Goal: Transaction & Acquisition: Purchase product/service

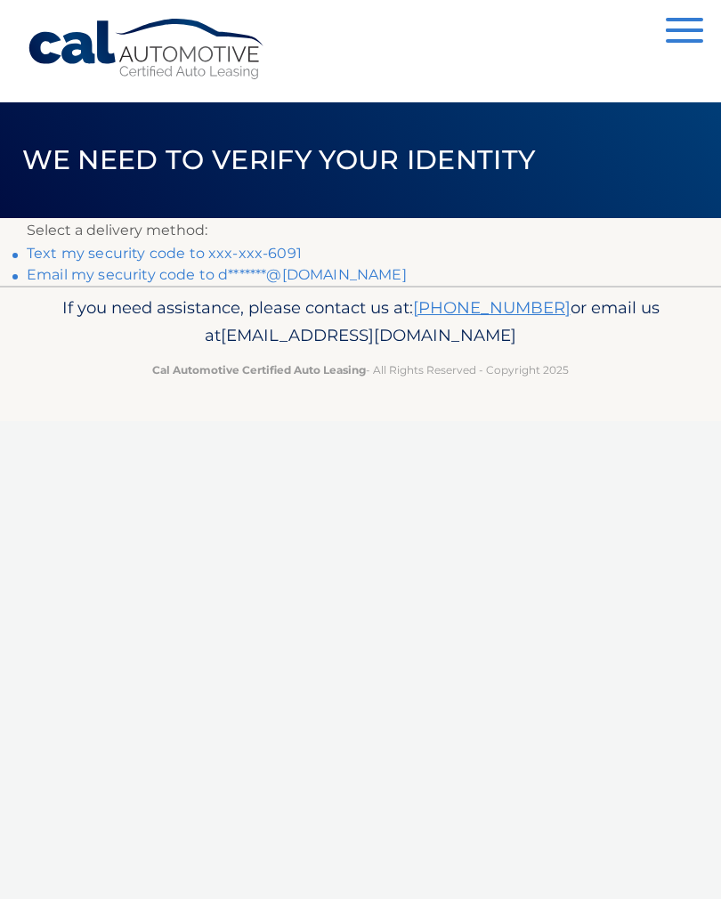
click at [135, 254] on link "Text my security code to xxx-xxx-6091" at bounding box center [164, 253] width 275 height 17
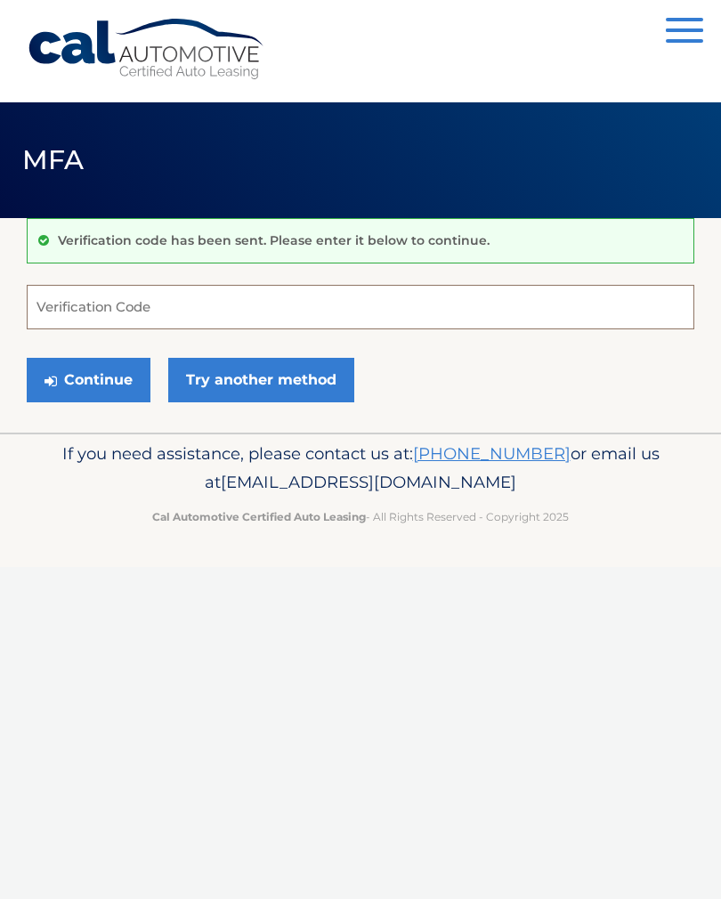
click at [180, 307] on input "Verification Code" at bounding box center [361, 307] width 668 height 45
type input "771903"
click at [96, 377] on button "Continue" at bounding box center [89, 380] width 124 height 45
click at [99, 382] on button "Continue" at bounding box center [89, 380] width 124 height 45
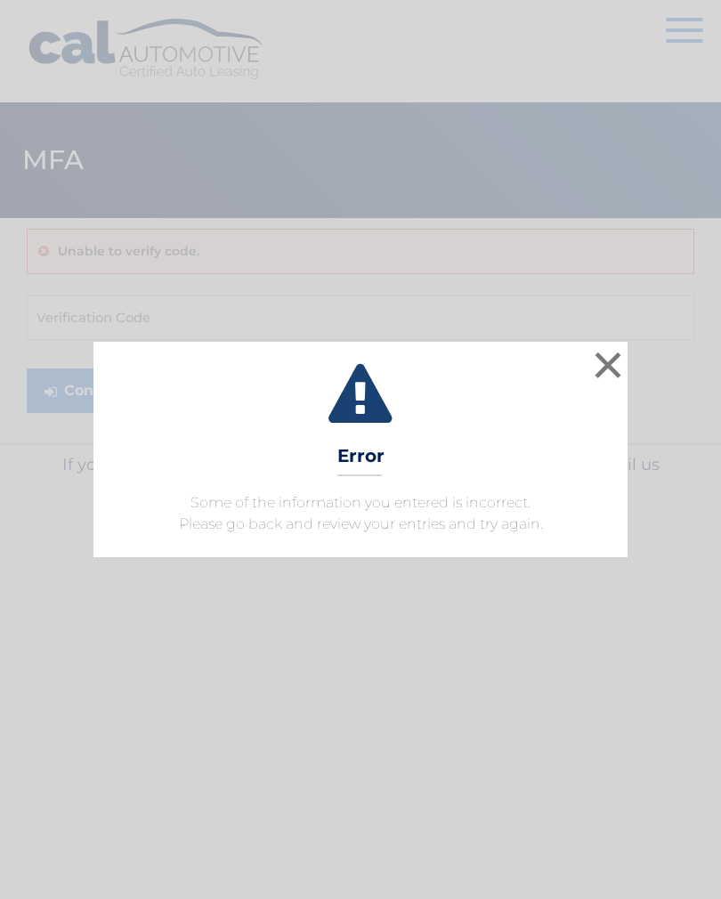
click at [602, 367] on button "×" at bounding box center [608, 365] width 36 height 36
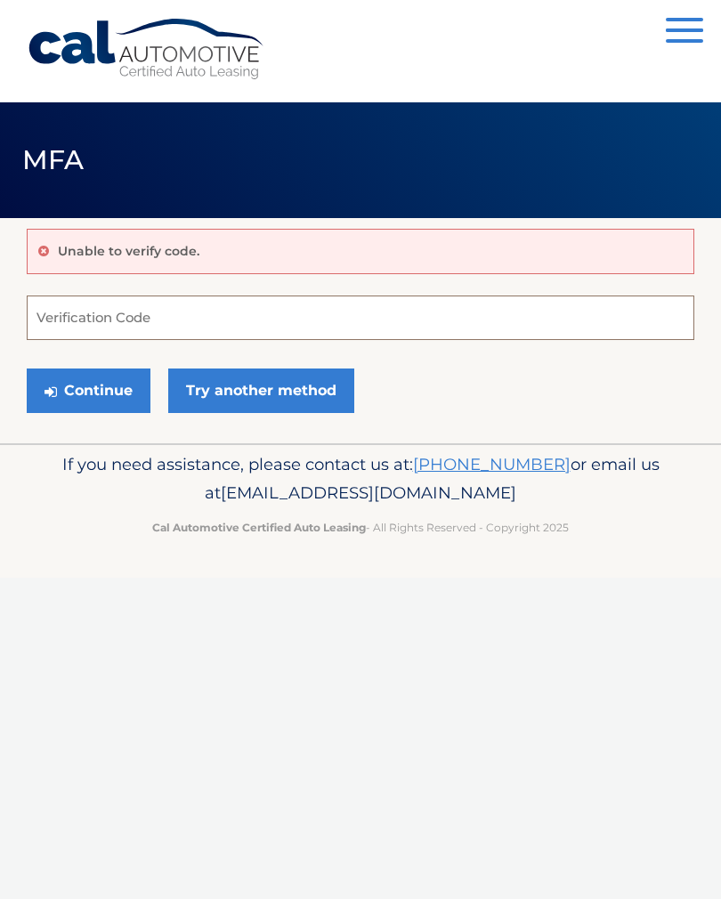
click at [163, 320] on input "Verification Code" at bounding box center [361, 318] width 668 height 45
type input "771903"
click at [102, 394] on button "Continue" at bounding box center [89, 391] width 124 height 45
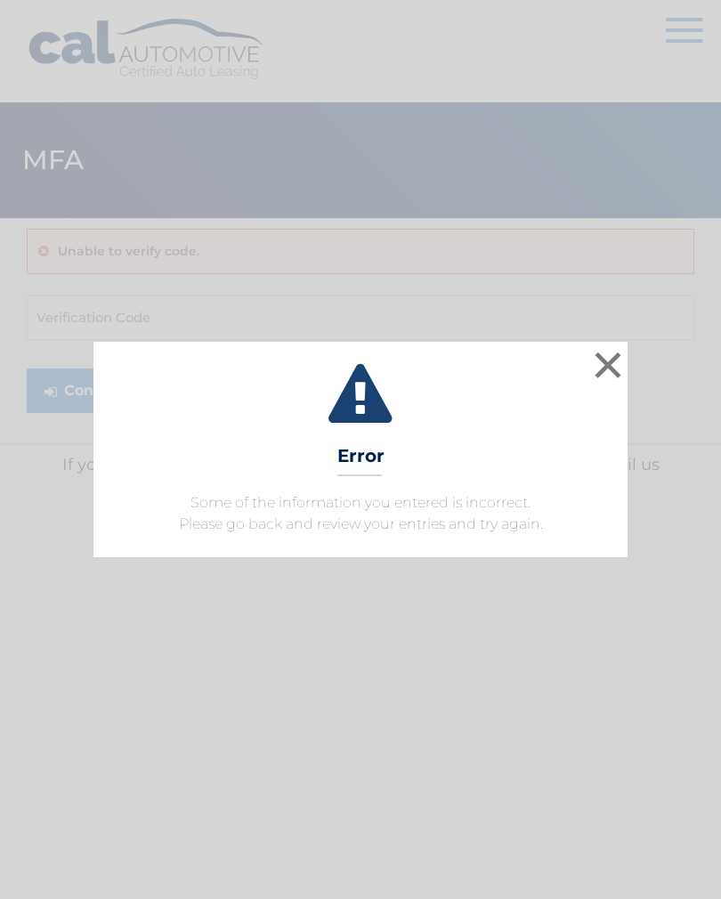
click at [606, 359] on button "×" at bounding box center [608, 365] width 36 height 36
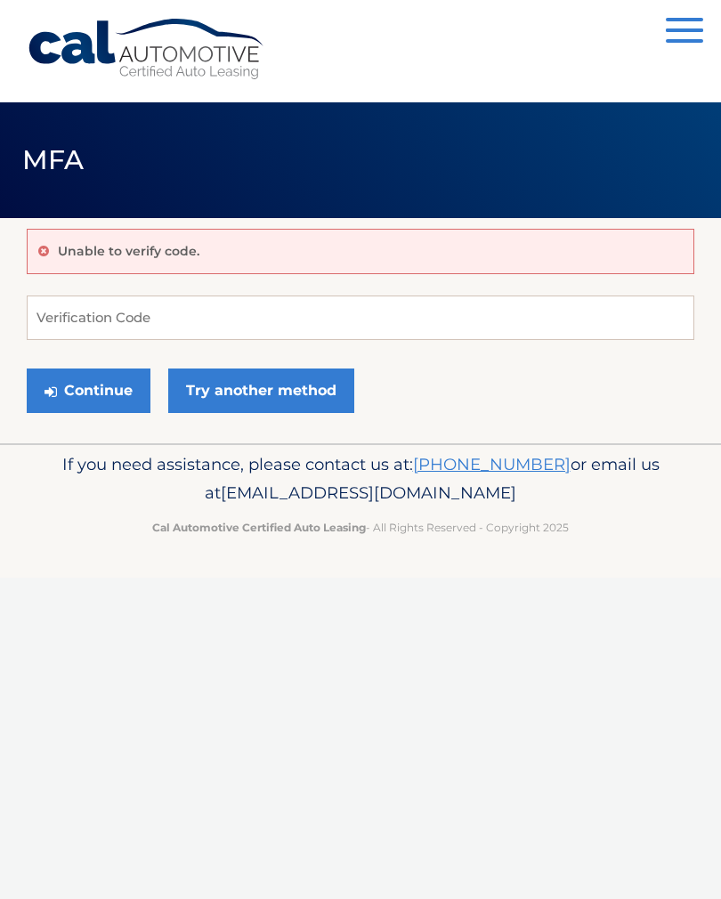
click at [292, 394] on link "Try another method" at bounding box center [261, 391] width 186 height 45
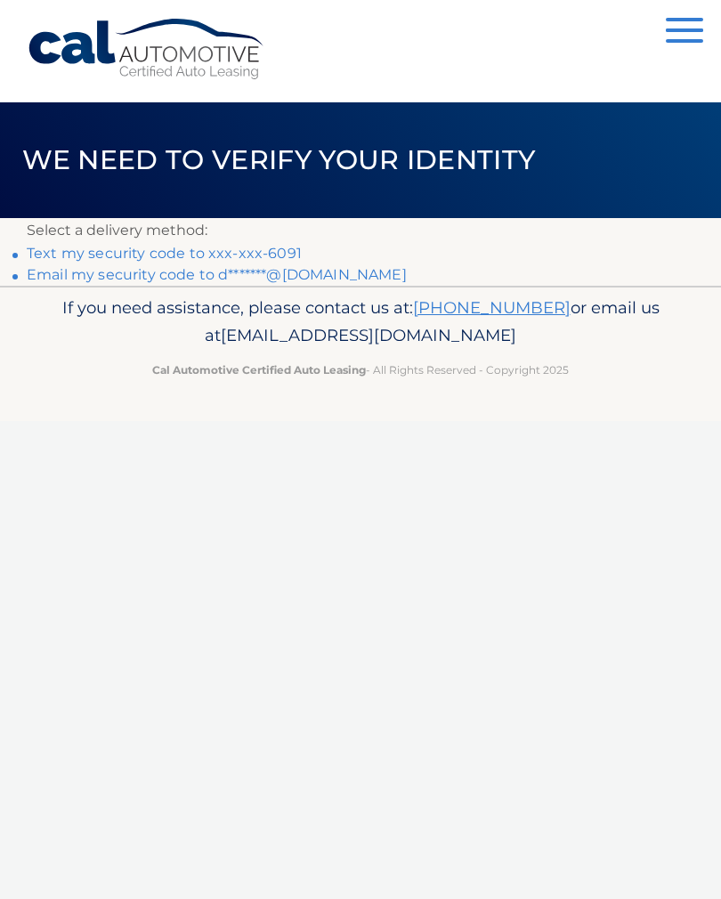
click at [218, 254] on link "Text my security code to xxx-xxx-6091" at bounding box center [164, 253] width 275 height 17
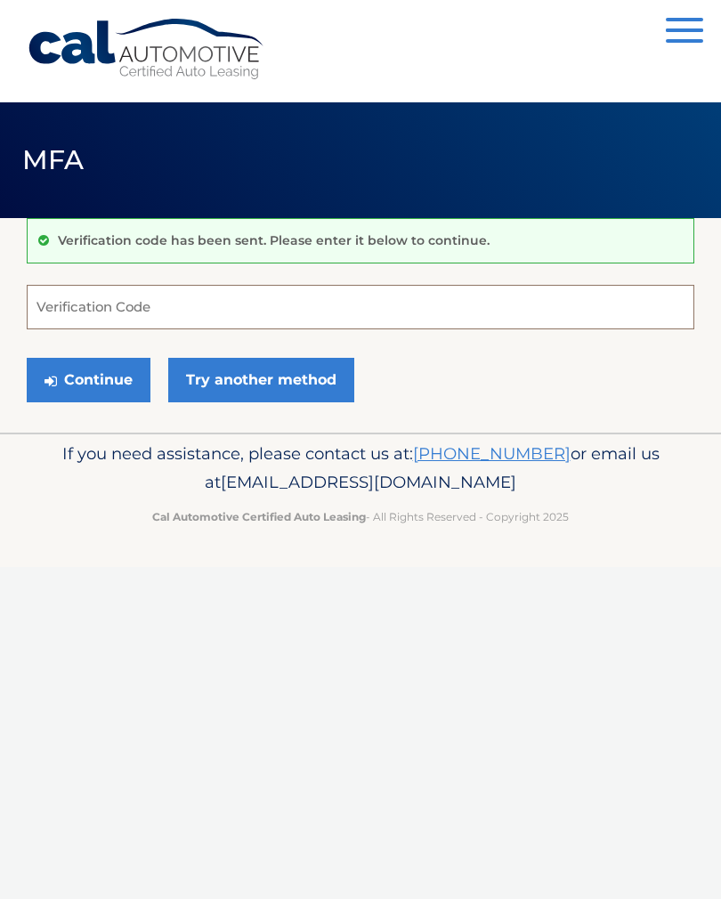
click at [201, 305] on input "Verification Code" at bounding box center [361, 307] width 668 height 45
type input "509345"
click at [104, 382] on button "Continue" at bounding box center [89, 380] width 124 height 45
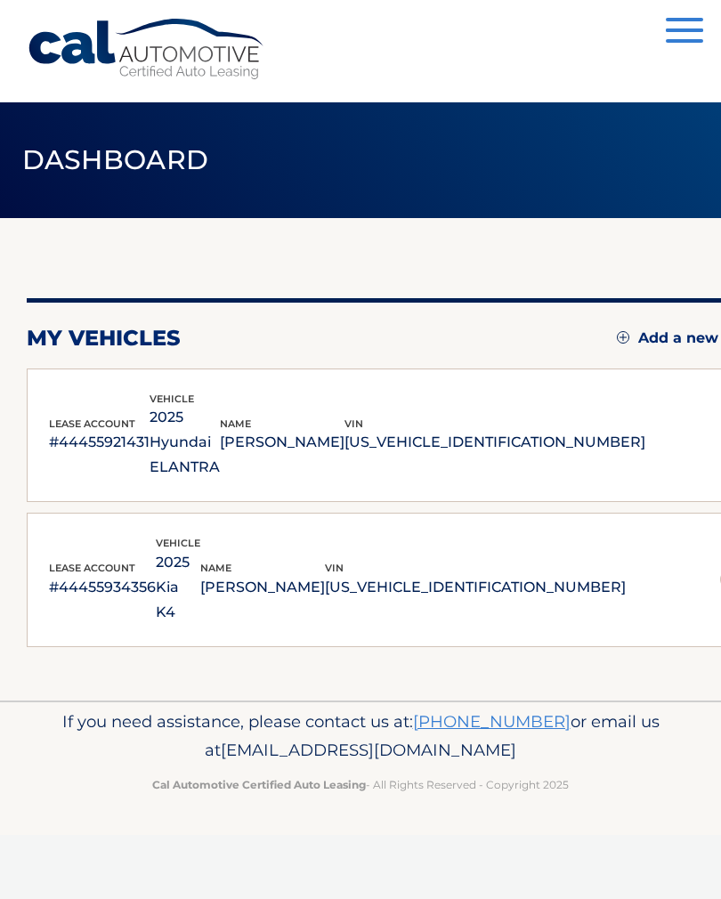
click at [720, 570] on img at bounding box center [730, 580] width 20 height 20
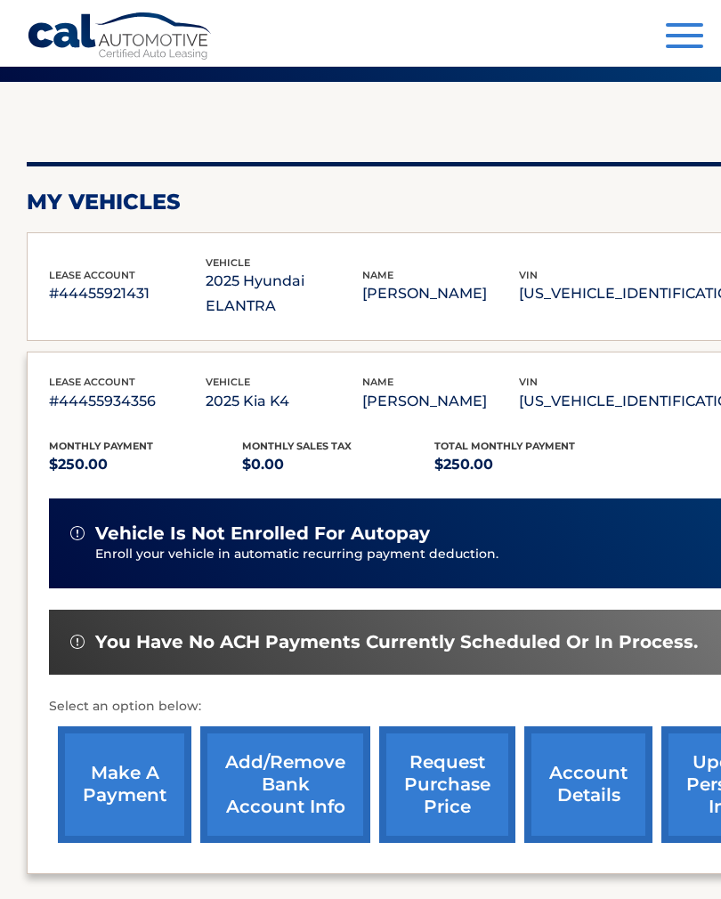
scroll to position [142, 0]
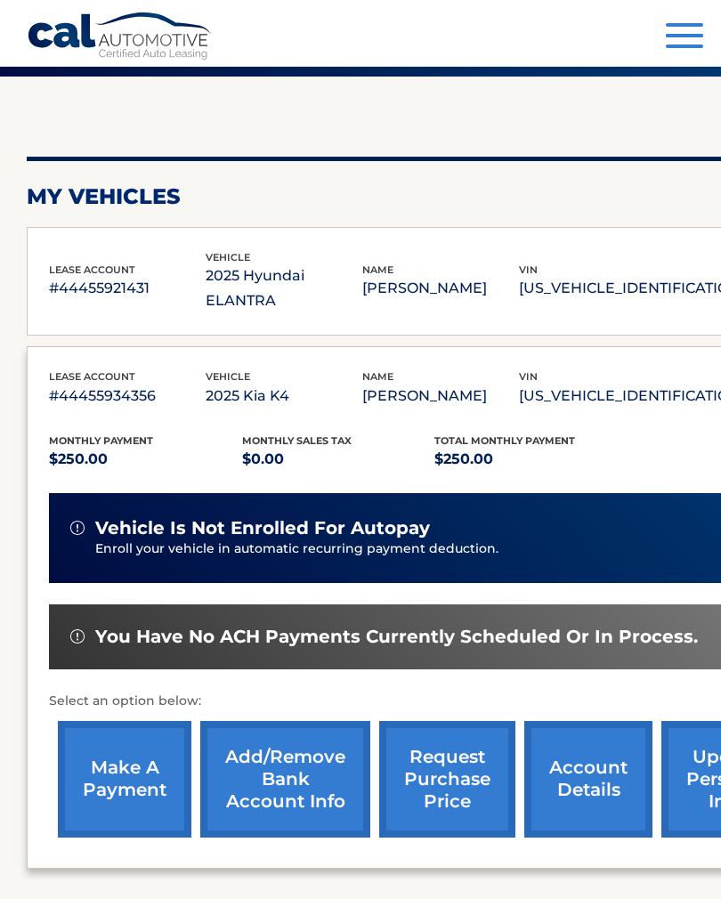
click at [137, 747] on link "make a payment" at bounding box center [125, 779] width 134 height 117
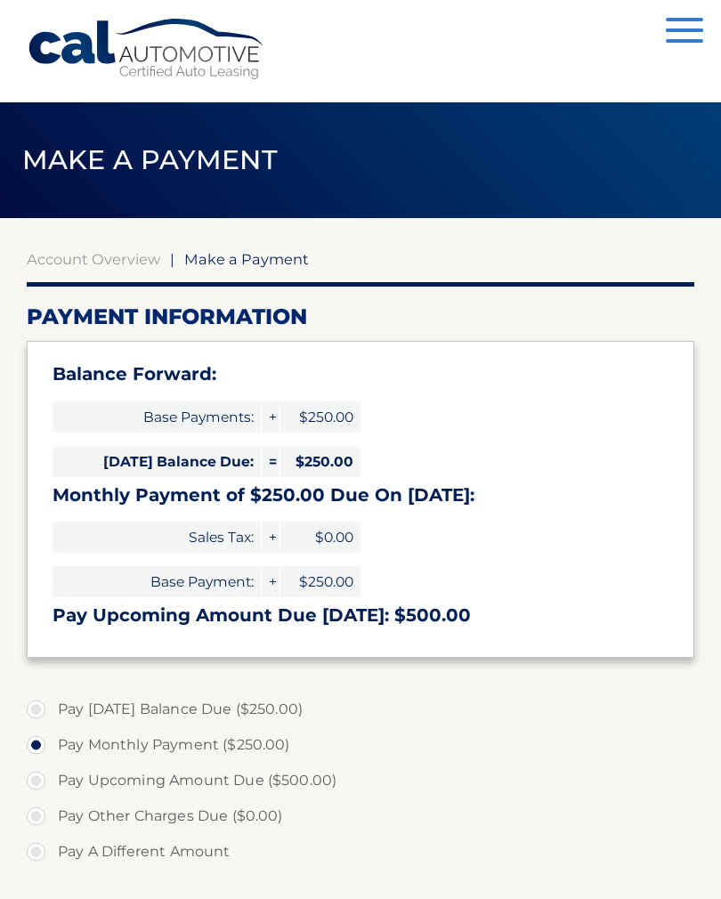
select select "OTRiYjdmMjktYzhiMy00OTc5LWFjZmUtM2FjOWQ3ZjVmOTg4"
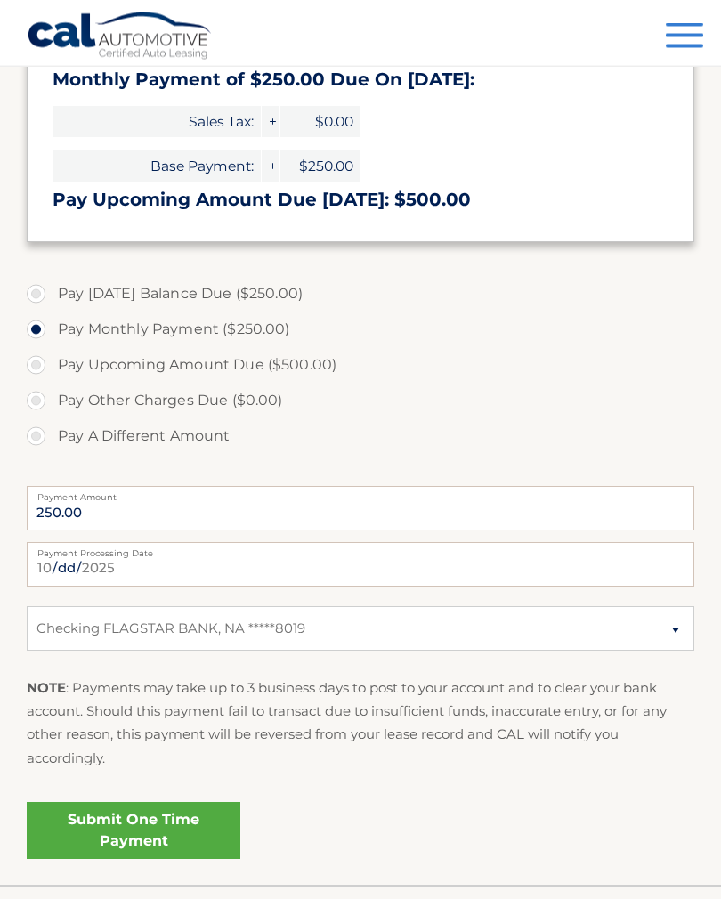
scroll to position [423, 0]
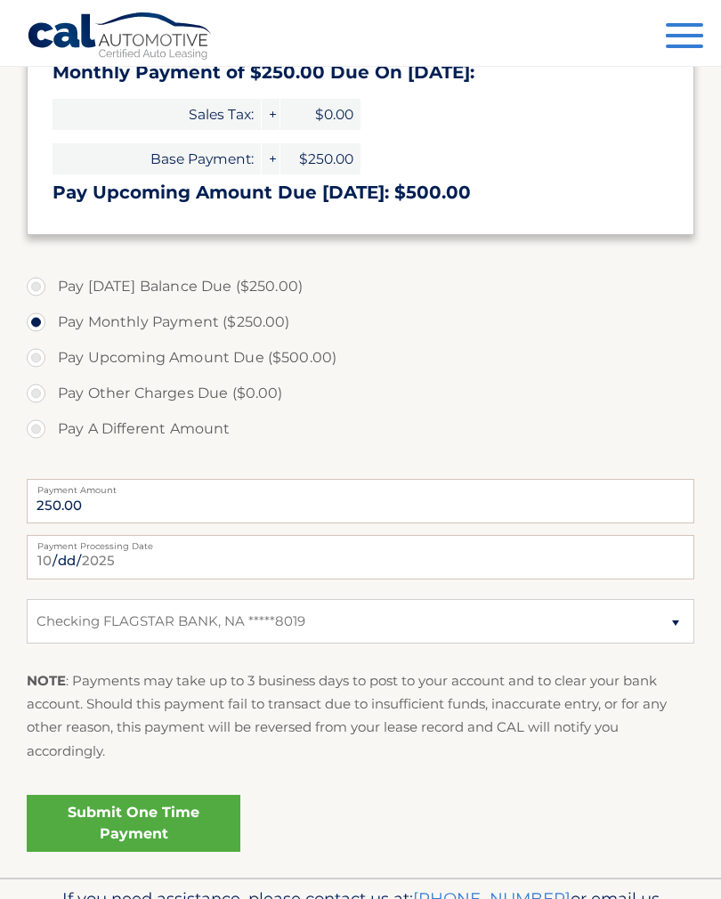
click at [148, 818] on link "Submit One Time Payment" at bounding box center [134, 823] width 214 height 57
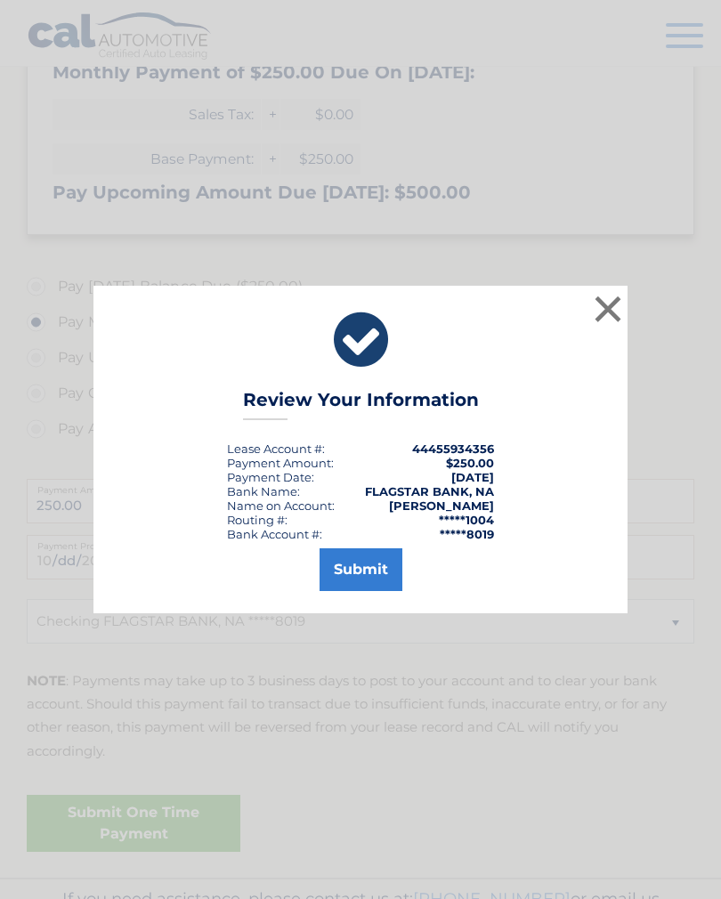
click at [362, 584] on button "Submit" at bounding box center [361, 570] width 83 height 43
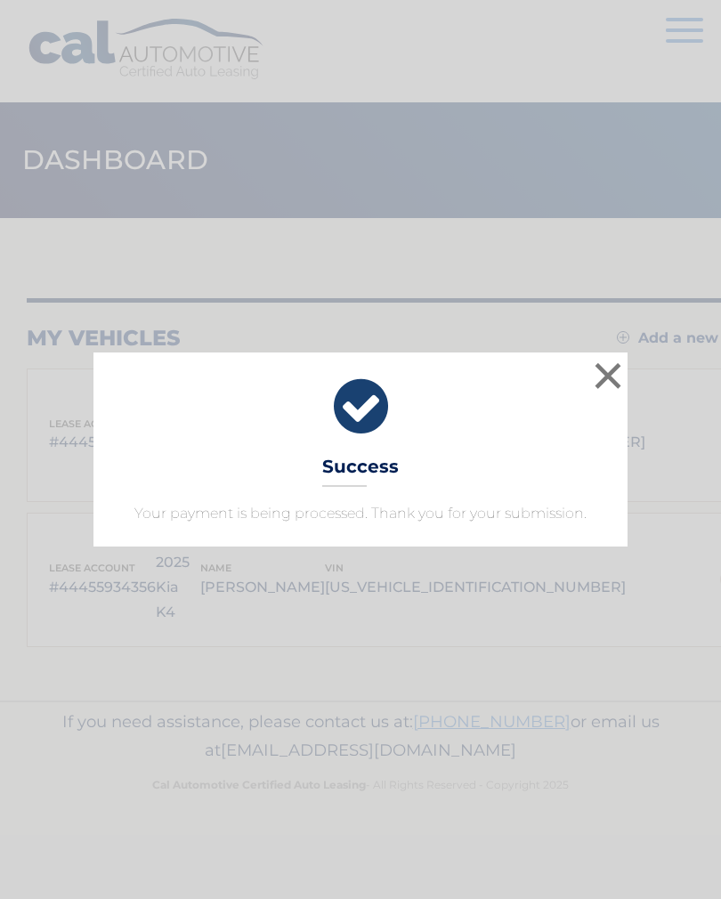
click at [606, 369] on button "×" at bounding box center [608, 376] width 36 height 36
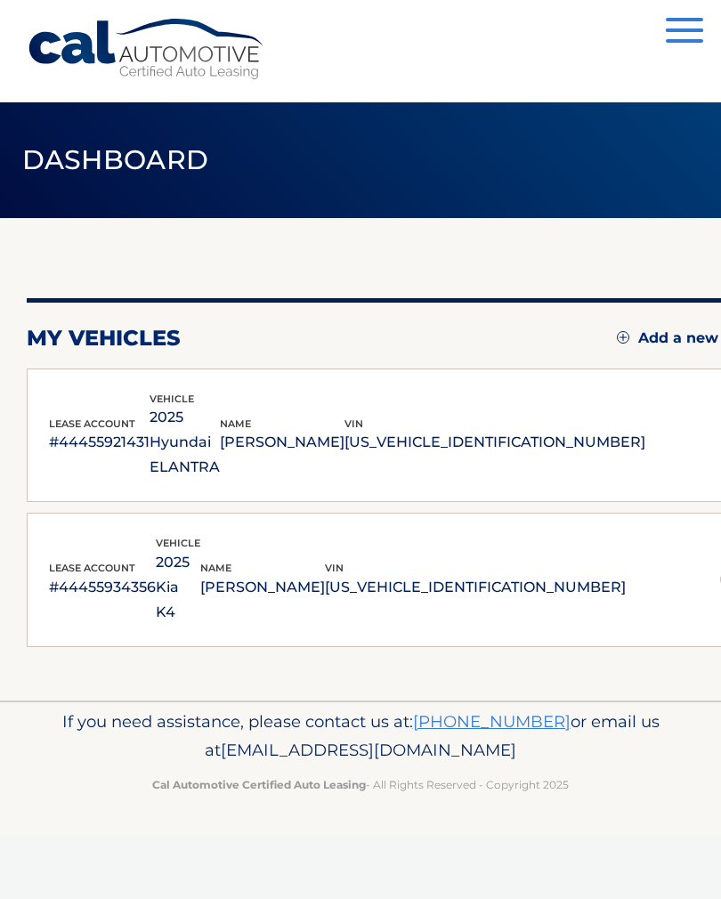
click at [720, 570] on img at bounding box center [730, 580] width 20 height 20
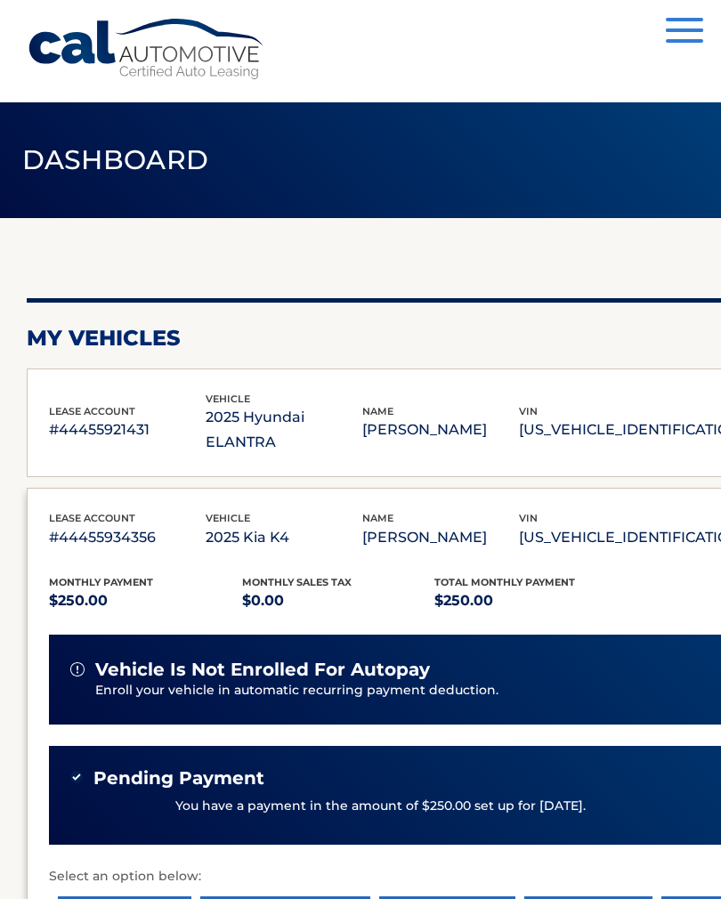
click at [676, 35] on button "Menu" at bounding box center [684, 32] width 37 height 29
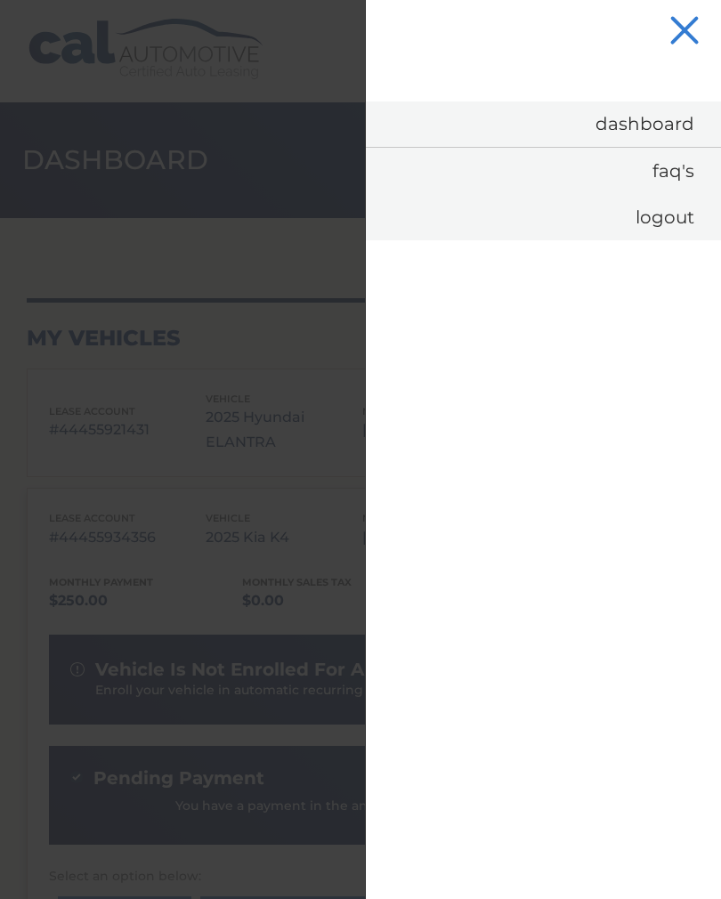
click at [659, 221] on link "Logout" at bounding box center [543, 217] width 355 height 46
